Goal: Information Seeking & Learning: Find specific page/section

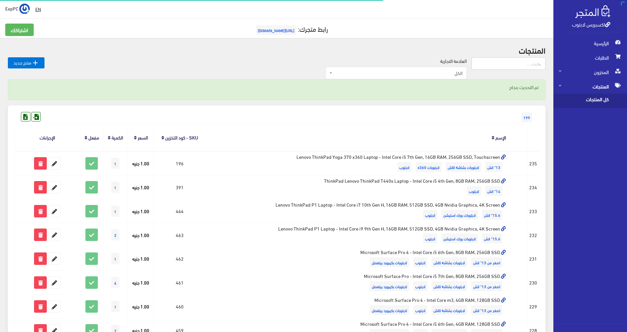
click at [505, 62] on input "text" at bounding box center [508, 63] width 74 height 12
type input "5470"
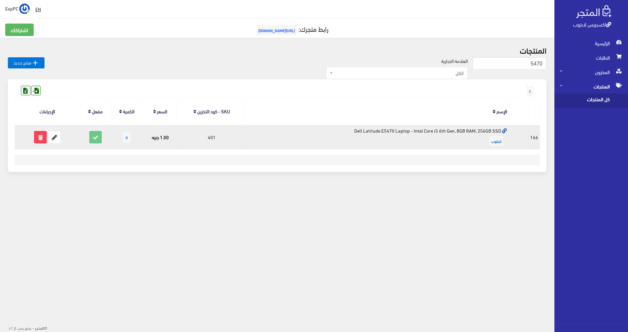
click at [337, 130] on td "Dell Latitude E5470 Laptop - Intel Core i5 6th Gen, 8GB RAM, 256GB SSD لابتوب" at bounding box center [377, 137] width 264 height 24
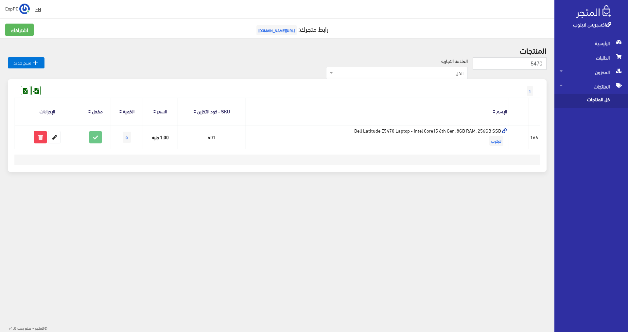
click at [272, 193] on div " EN ExpPC اشتراكي تسجيل الخروج 1" at bounding box center [277, 104] width 554 height 208
click at [500, 65] on input "5470" at bounding box center [510, 63] width 74 height 12
type input "7390"
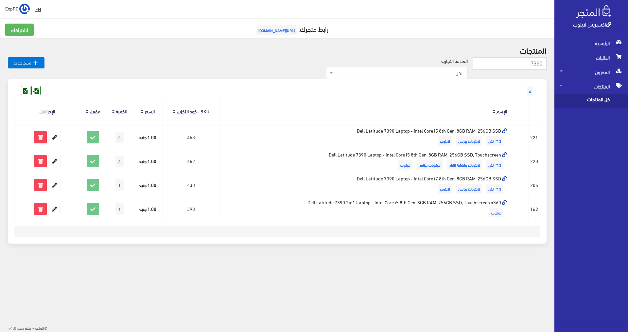
click at [149, 271] on div " EN ExpPC اشتراكي تسجيل الخروج 4" at bounding box center [277, 140] width 554 height 280
